Goal: Information Seeking & Learning: Learn about a topic

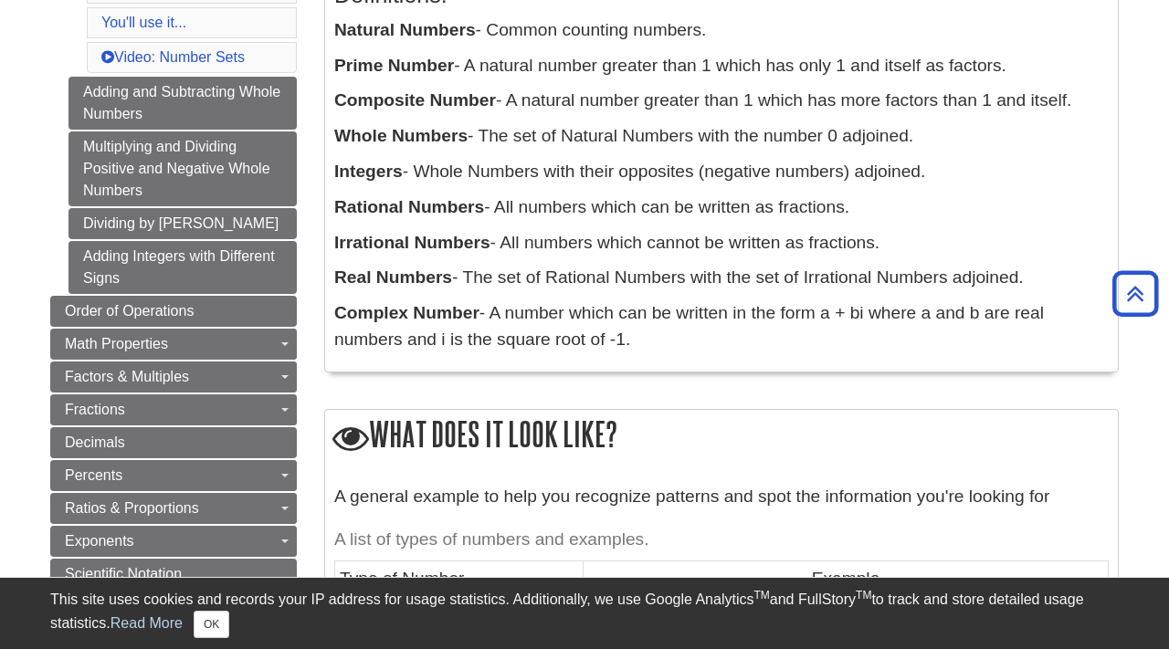
scroll to position [424, 0]
click at [262, 427] on link "Decimals" at bounding box center [173, 442] width 247 height 31
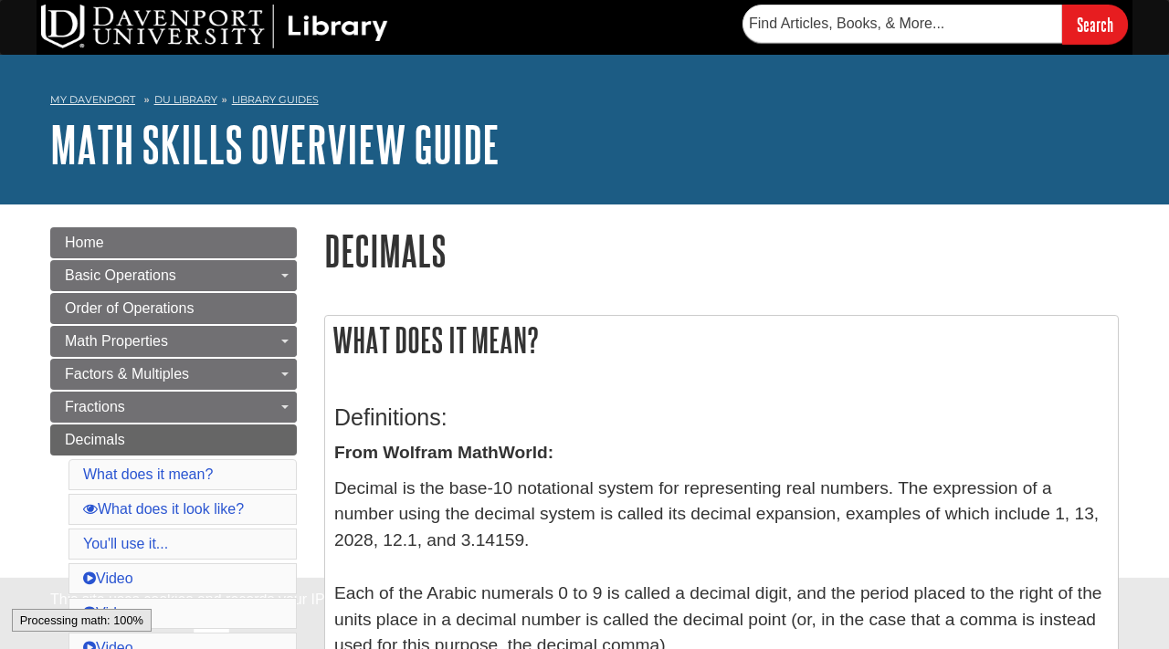
click at [262, 427] on link "Decimals" at bounding box center [173, 440] width 247 height 31
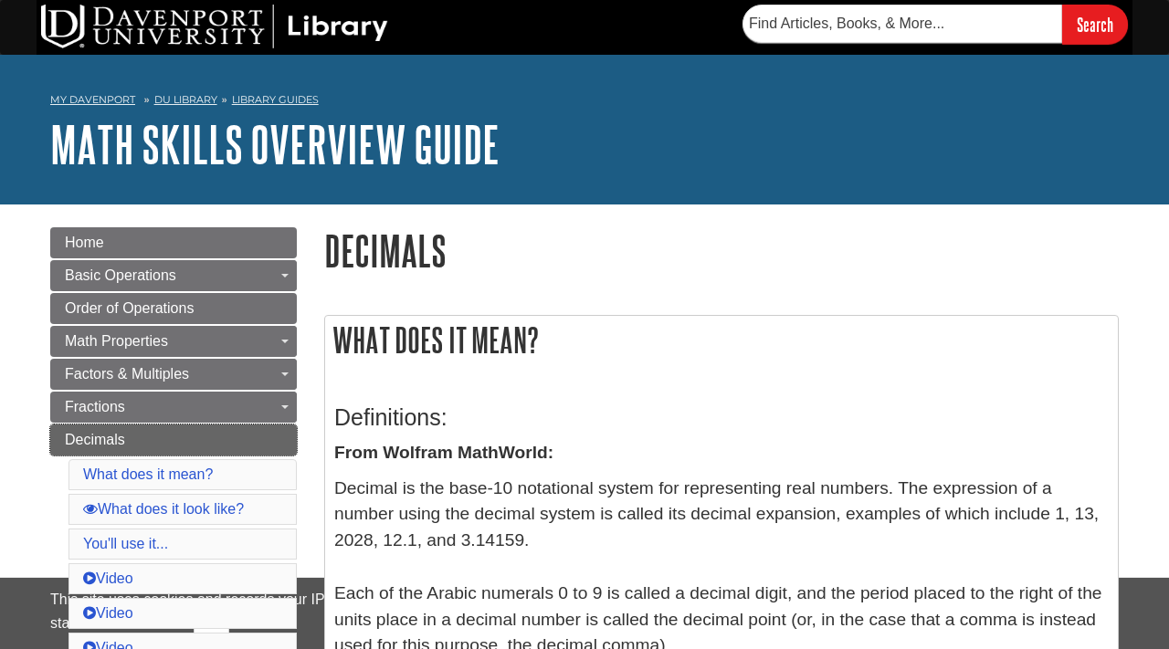
click at [262, 427] on link "Decimals" at bounding box center [173, 440] width 247 height 31
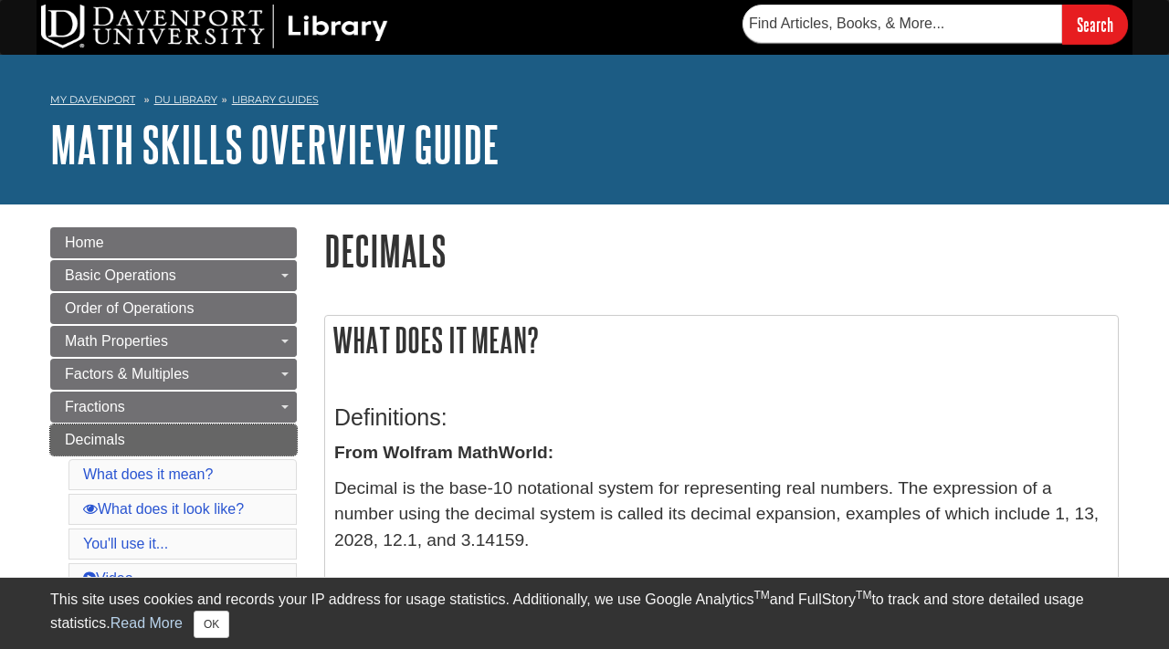
click at [262, 427] on link "Decimals" at bounding box center [173, 440] width 247 height 31
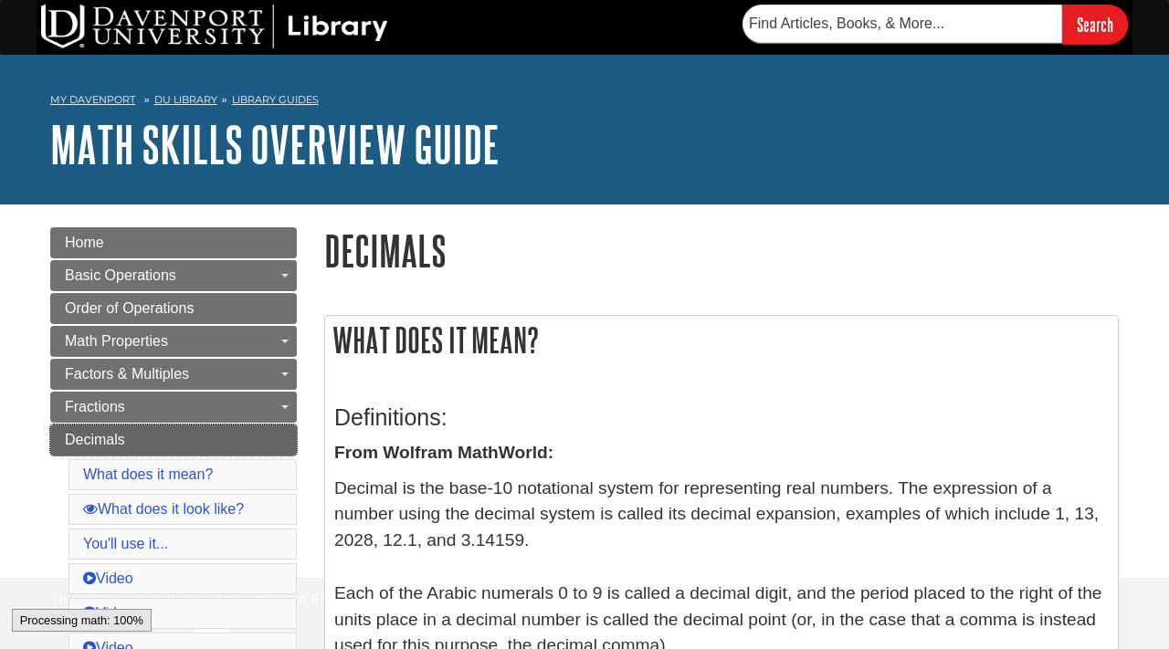
click at [262, 427] on link "Decimals" at bounding box center [173, 440] width 247 height 31
